Goal: Information Seeking & Learning: Understand process/instructions

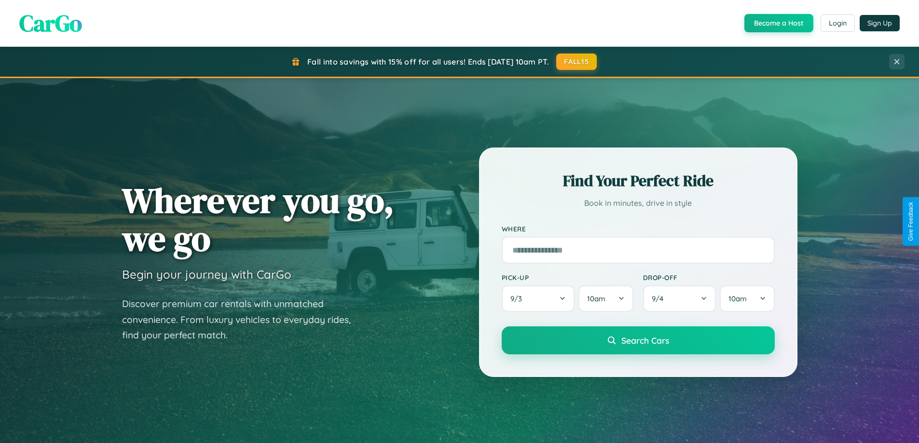
scroll to position [416, 0]
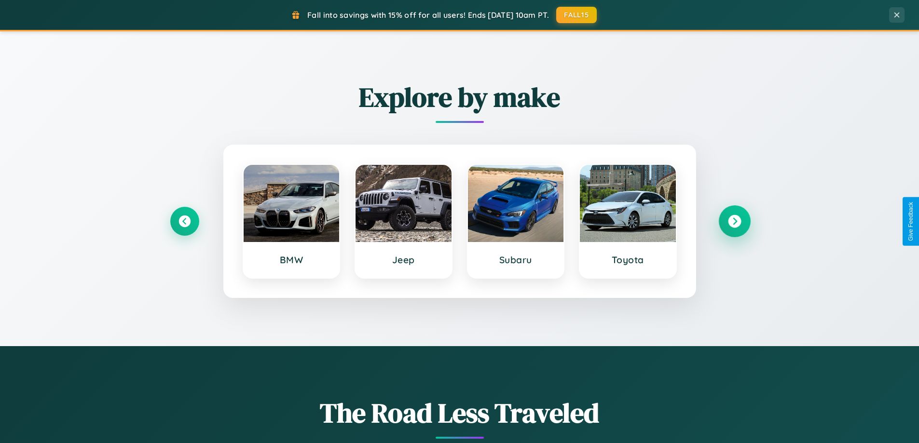
click at [734, 221] on icon at bounding box center [734, 221] width 13 height 13
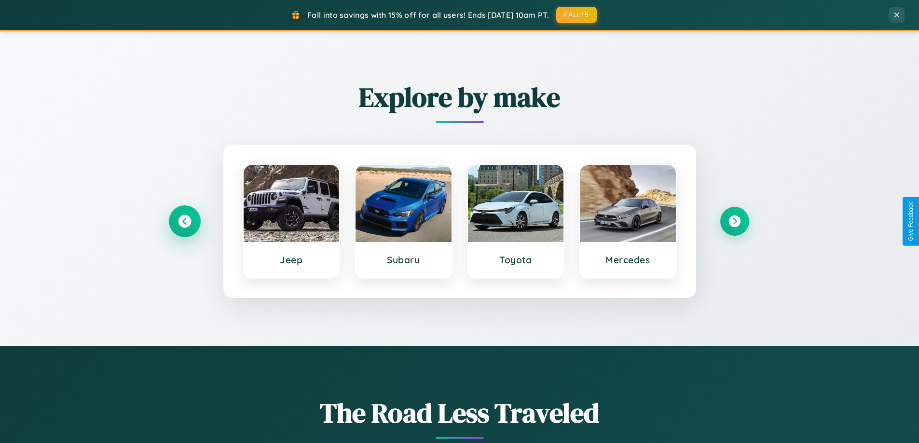
click at [184, 221] on icon at bounding box center [184, 221] width 13 height 13
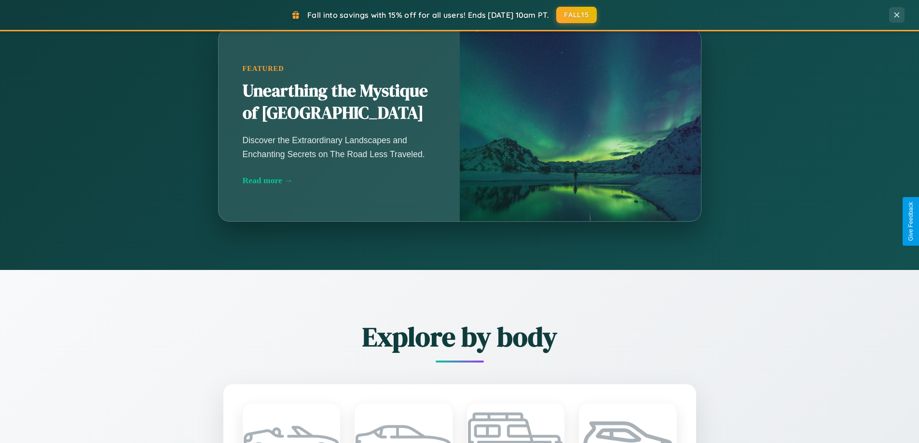
scroll to position [1550, 0]
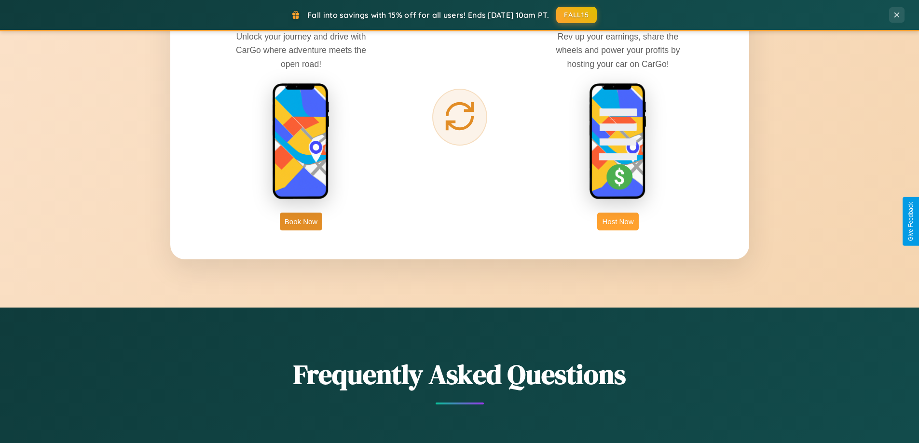
click at [618, 221] on button "Host Now" at bounding box center [617, 222] width 41 height 18
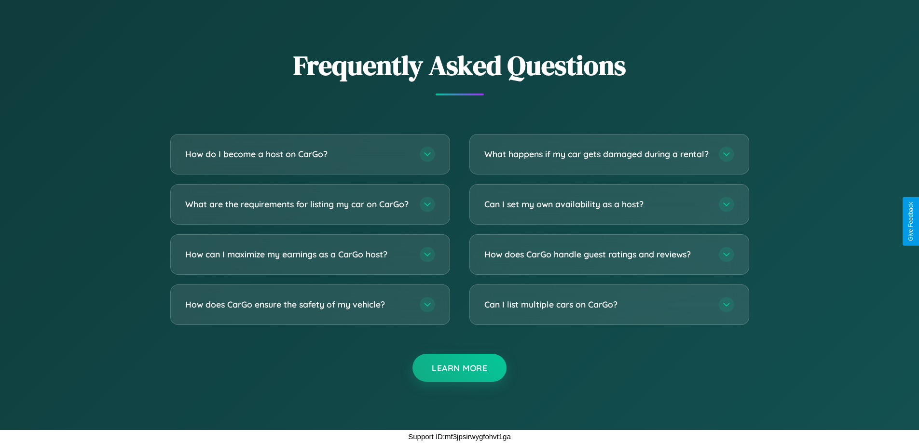
scroll to position [1304, 0]
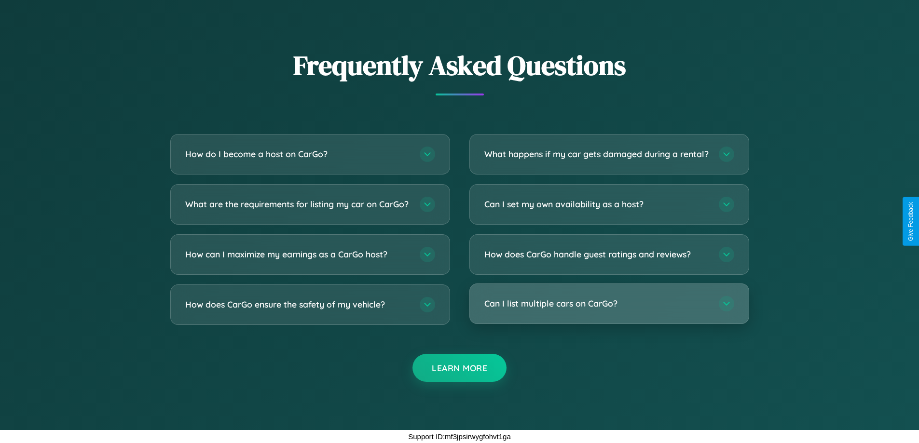
click at [609, 304] on h3 "Can I list multiple cars on CarGo?" at bounding box center [596, 304] width 225 height 12
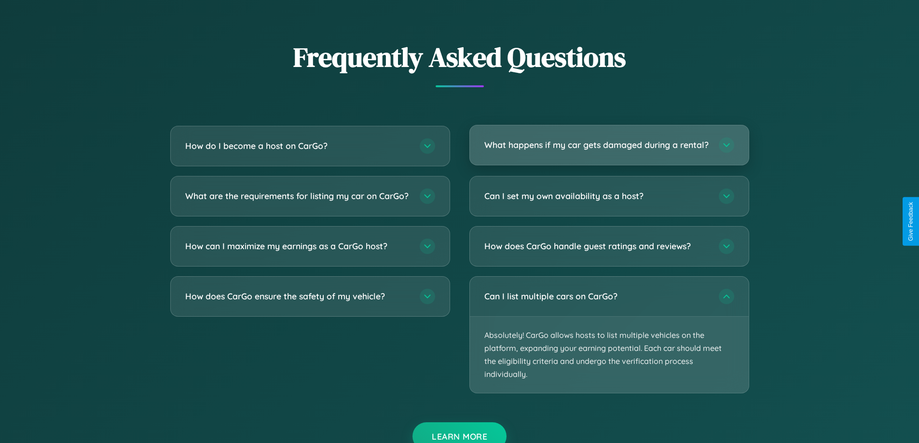
click at [609, 150] on h3 "What happens if my car gets damaged during a rental?" at bounding box center [596, 145] width 225 height 12
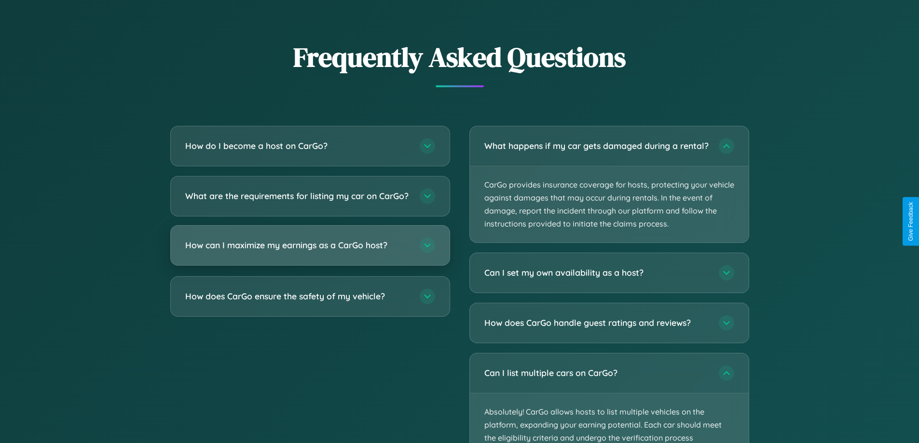
click at [310, 251] on h3 "How can I maximize my earnings as a CarGo host?" at bounding box center [297, 245] width 225 height 12
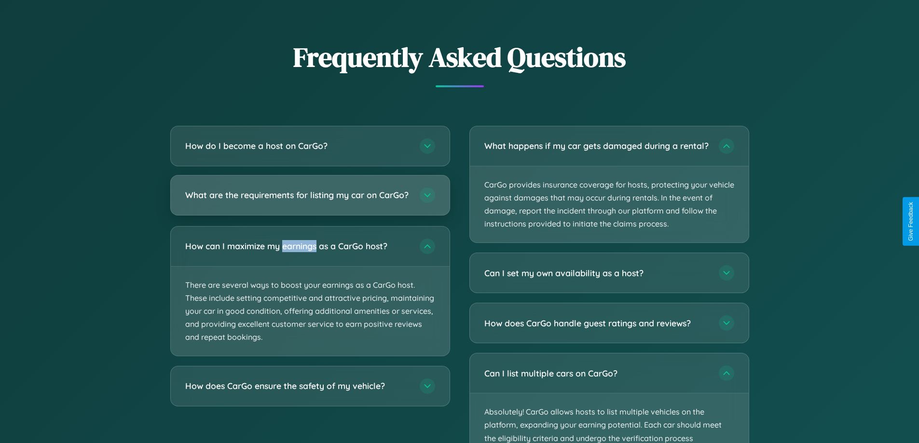
click at [310, 199] on h3 "What are the requirements for listing my car on CarGo?" at bounding box center [297, 195] width 225 height 12
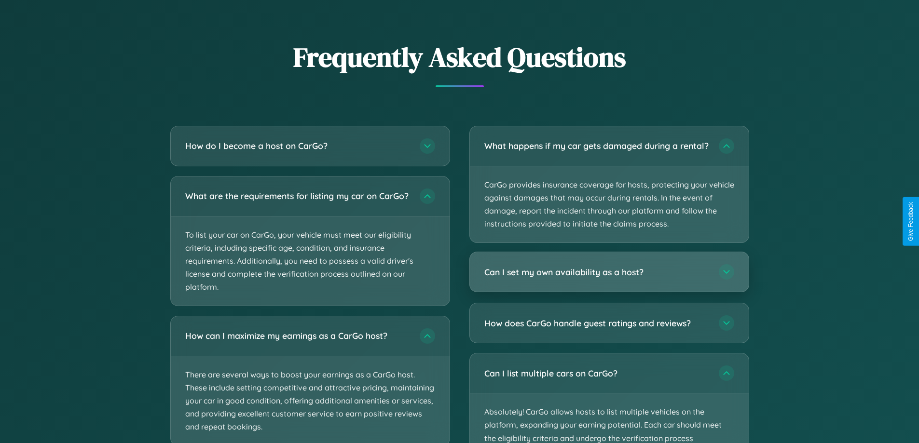
click at [609, 278] on h3 "Can I set my own availability as a host?" at bounding box center [596, 272] width 225 height 12
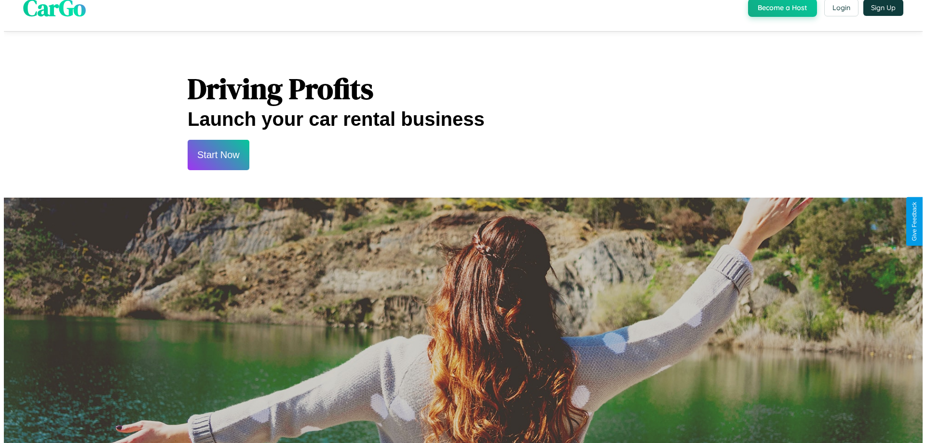
scroll to position [0, 0]
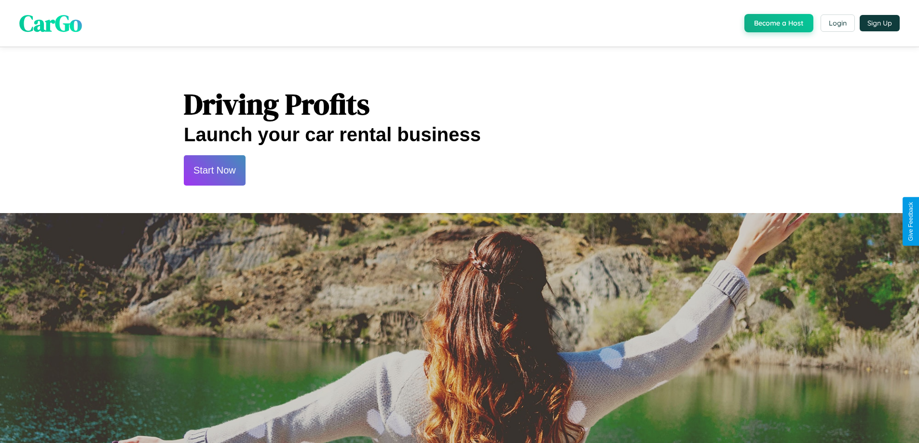
click at [214, 170] on button "Start Now" at bounding box center [215, 170] width 62 height 30
